Goal: Find specific page/section

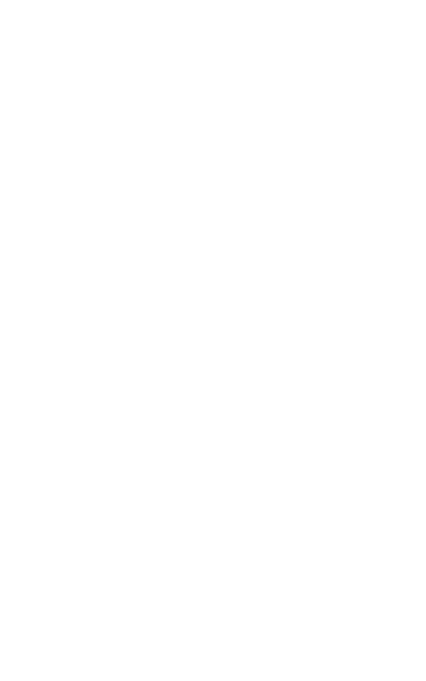
click at [314, 235] on div at bounding box center [213, 340] width 426 height 681
click at [45, 63] on div at bounding box center [213, 340] width 426 height 681
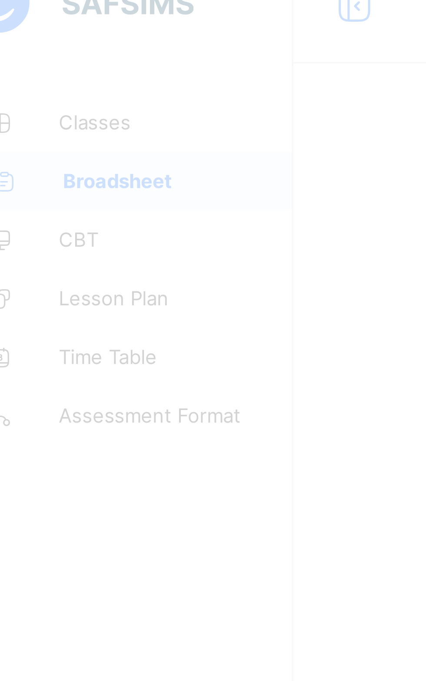
click at [62, 69] on div at bounding box center [213, 340] width 426 height 681
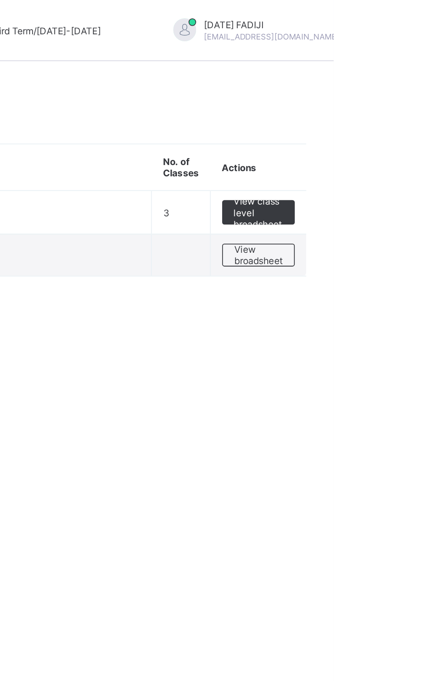
click at [391, 145] on span "View broadsheet" at bounding box center [382, 145] width 27 height 13
